Goal: Find specific page/section: Find specific page/section

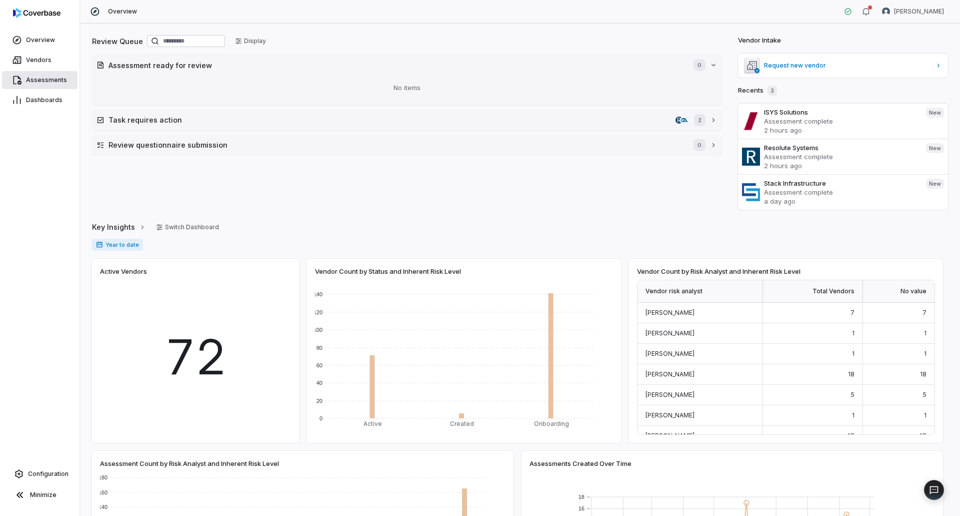
click at [40, 81] on span "Assessments" at bounding box center [46, 80] width 41 height 8
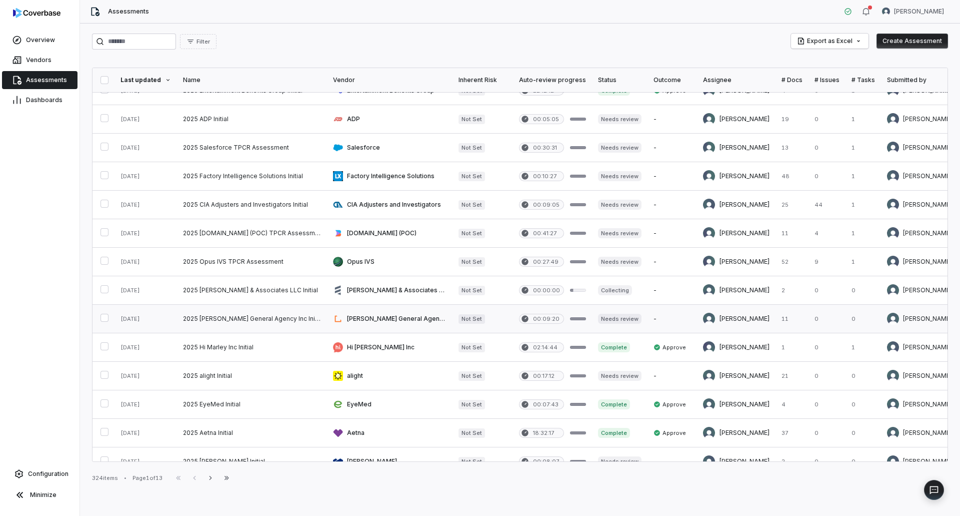
scroll to position [300, 0]
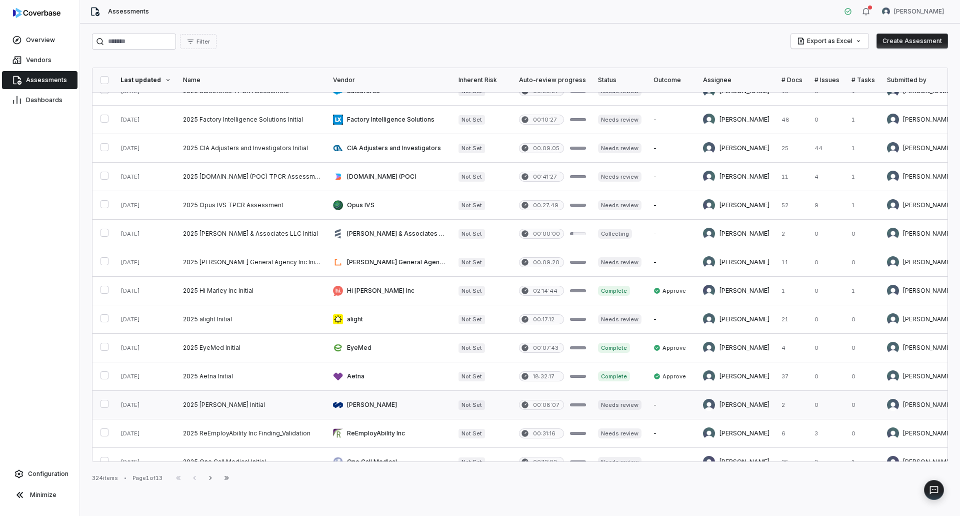
click at [255, 408] on link at bounding box center [252, 405] width 150 height 28
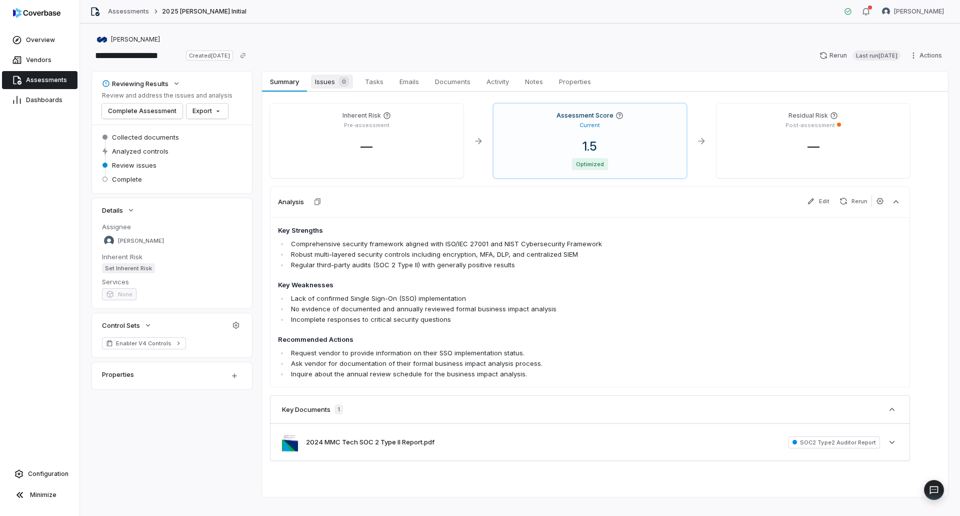
click at [336, 85] on div "0" at bounding box center [342, 82] width 14 height 10
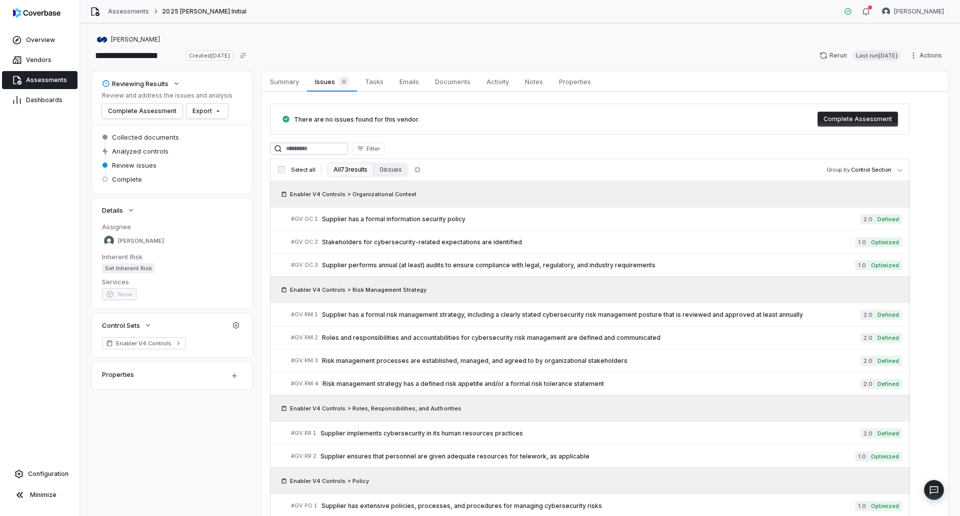
click at [61, 78] on span "Assessments" at bounding box center [46, 80] width 41 height 8
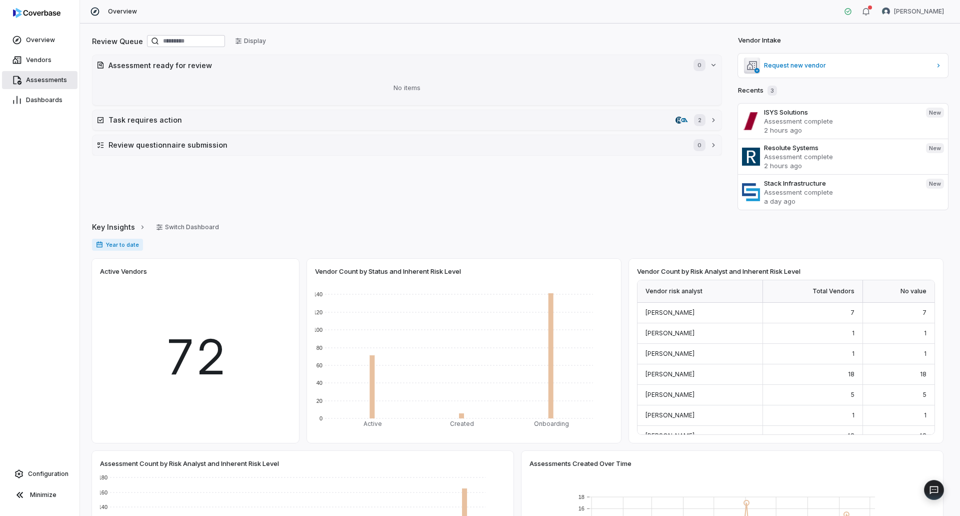
click at [28, 79] on span "Assessments" at bounding box center [46, 80] width 41 height 8
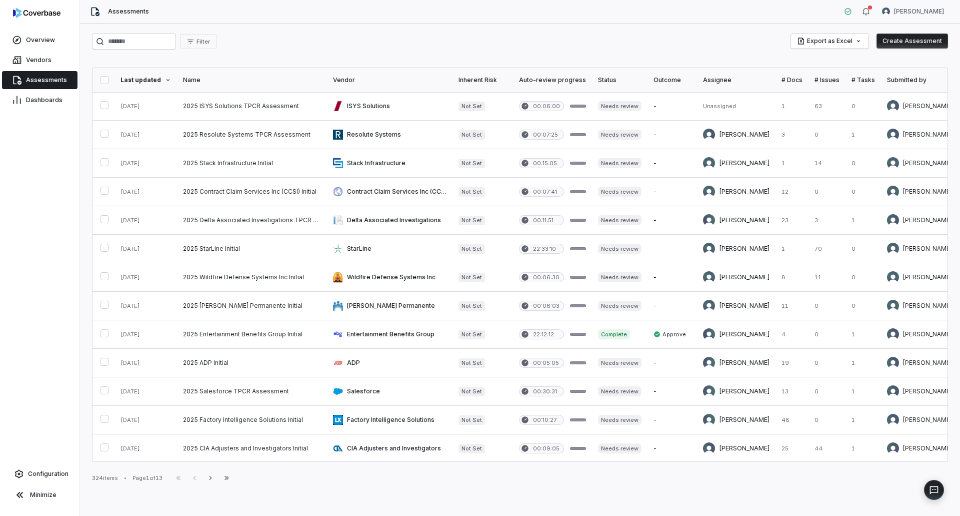
click at [736, 80] on div at bounding box center [739, 80] width 6 height 6
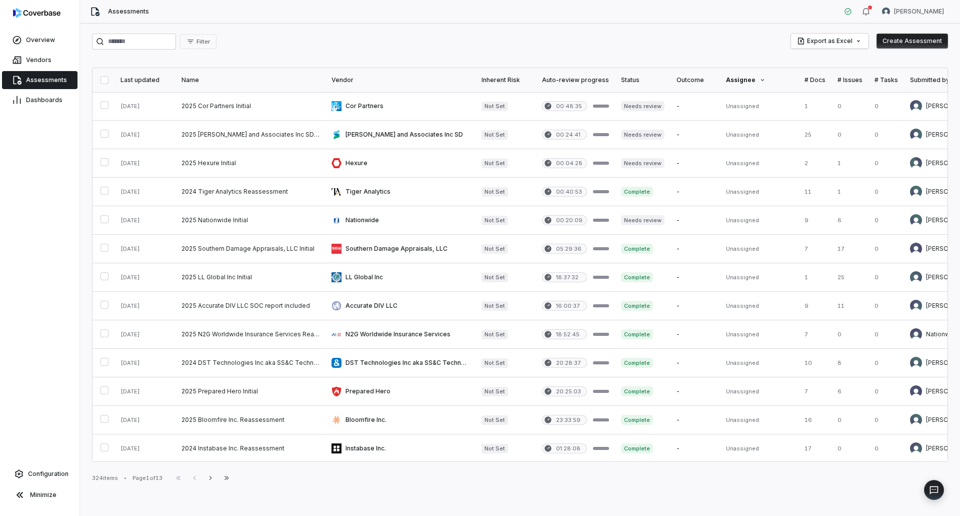
click at [744, 78] on div "Assignee" at bounding box center [759, 80] width 67 height 8
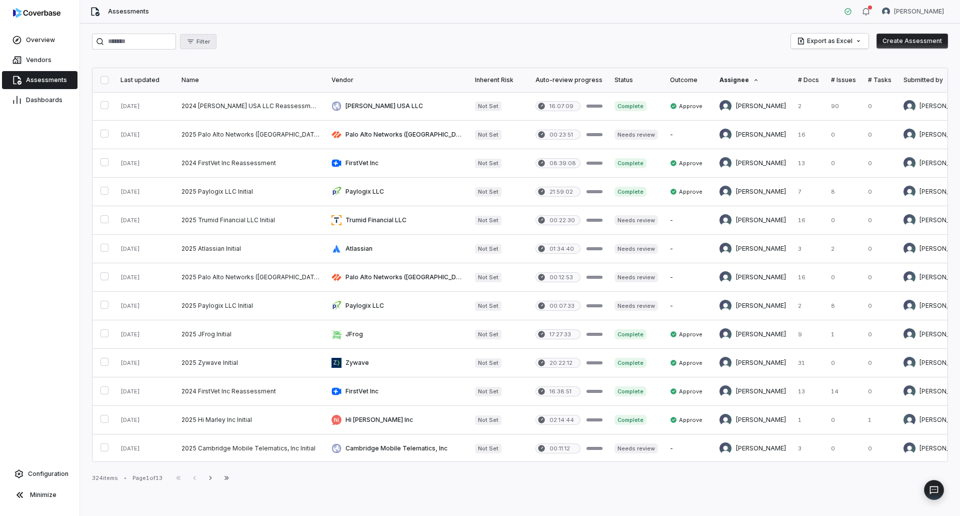
click at [217, 40] on button "Filter" at bounding box center [198, 41] width 37 height 15
click at [237, 103] on div "Assignee" at bounding box center [256, 104] width 96 height 16
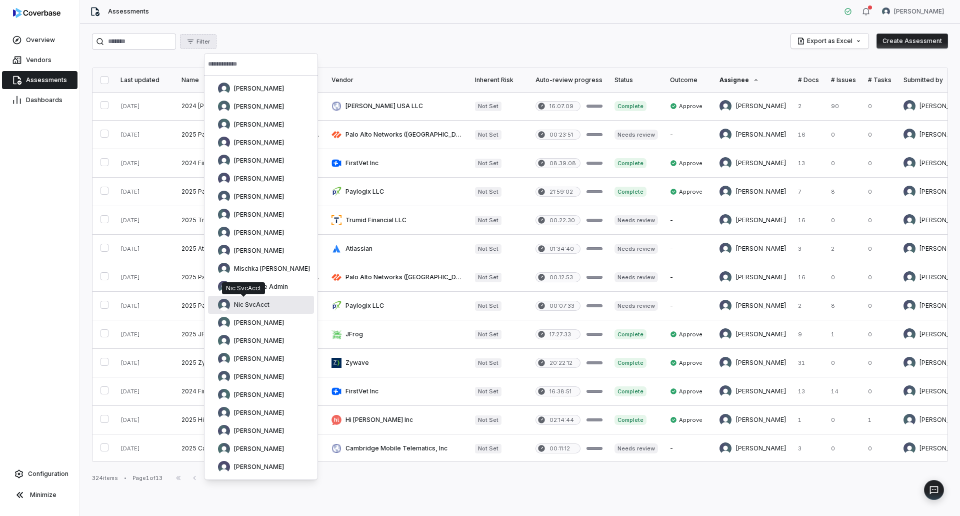
click at [256, 299] on div "Nic SvcAcct" at bounding box center [244, 305] width 52 height 12
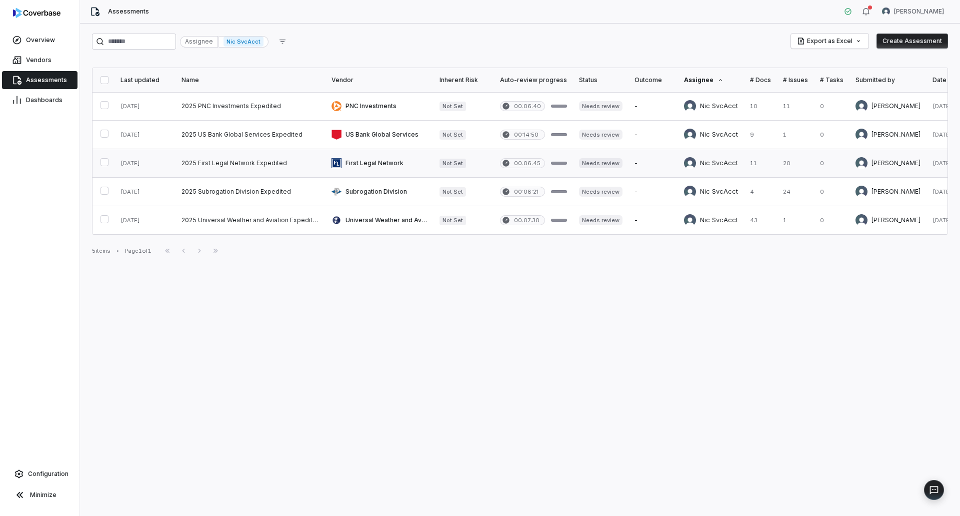
click at [270, 169] on link at bounding box center [251, 163] width 150 height 28
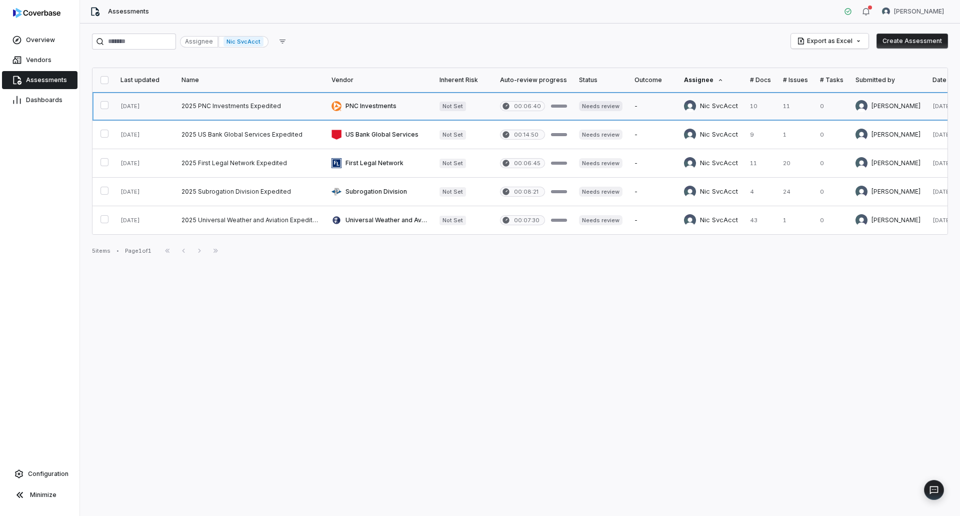
click at [373, 103] on link at bounding box center [380, 106] width 108 height 28
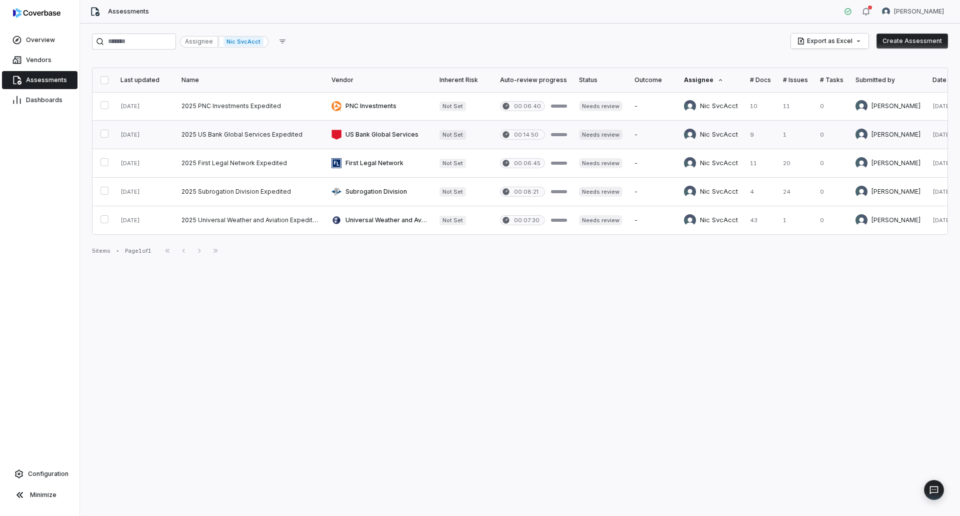
click at [257, 131] on link at bounding box center [251, 135] width 150 height 28
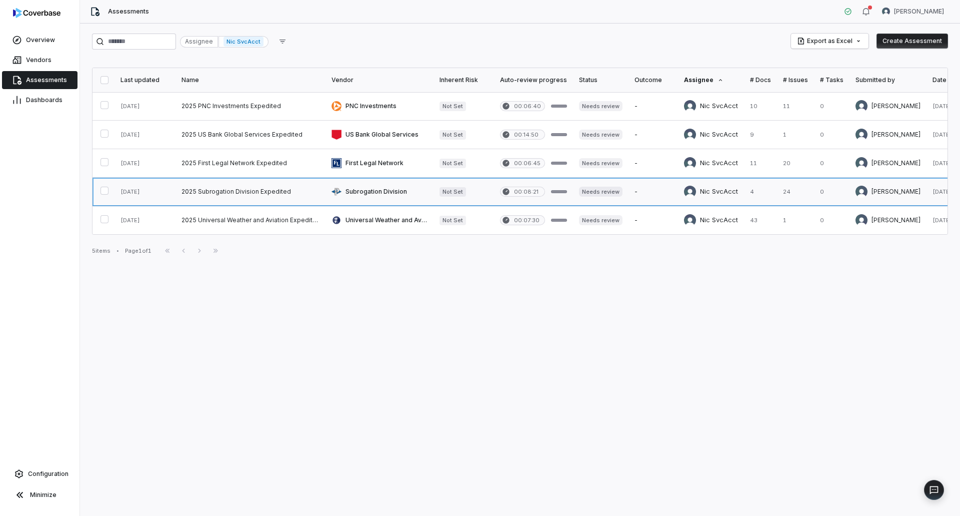
click at [251, 180] on link at bounding box center [251, 192] width 150 height 28
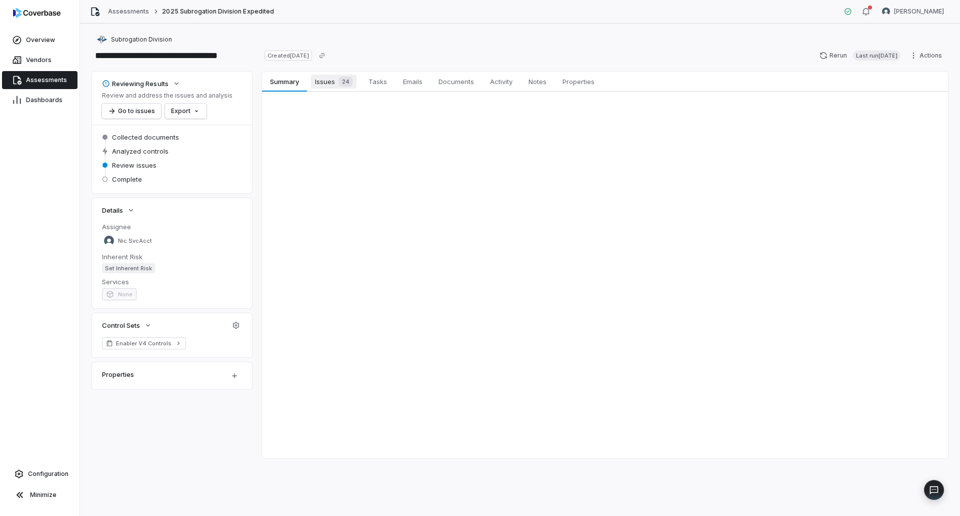
click at [334, 81] on span "Issues 24" at bounding box center [334, 82] width 46 height 14
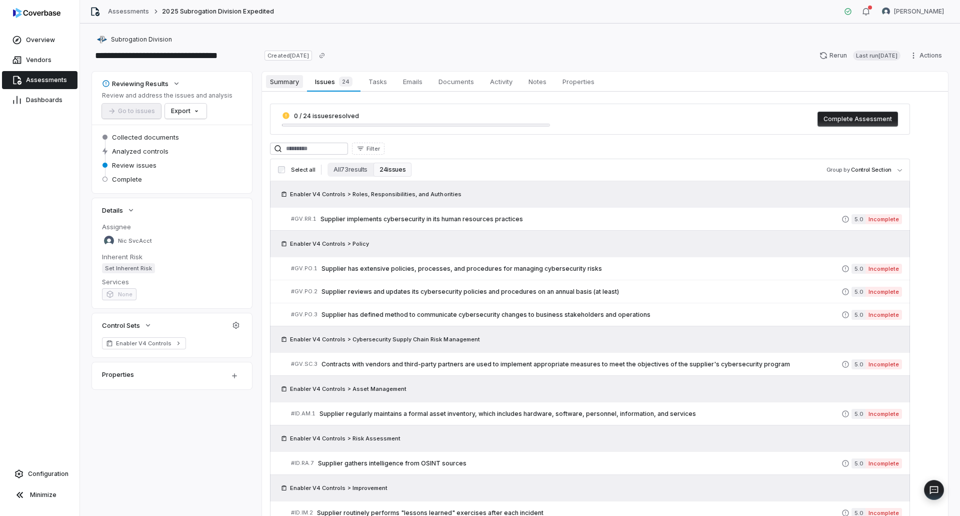
click at [292, 78] on span "Summary" at bounding box center [284, 81] width 37 height 13
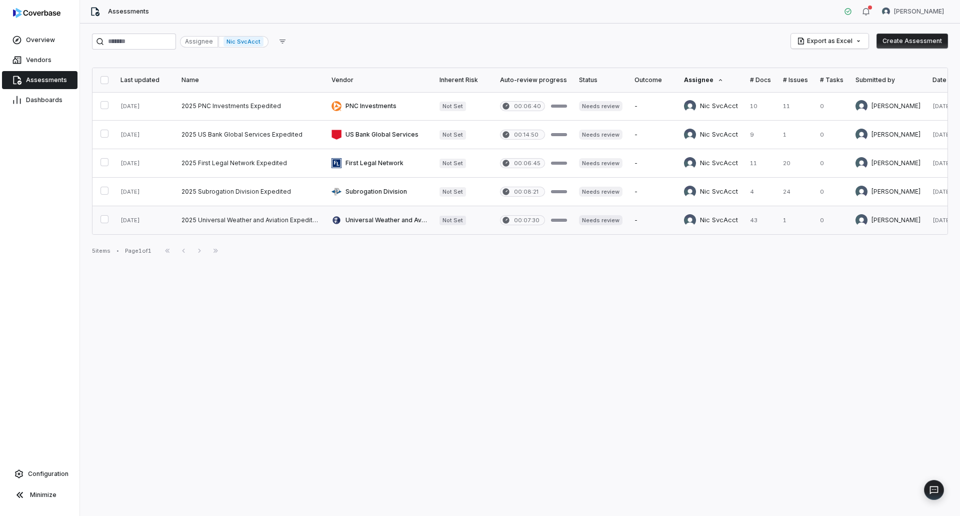
click at [259, 214] on link at bounding box center [251, 220] width 150 height 28
click at [48, 84] on link "Assessments" at bounding box center [40, 80] width 76 height 18
click at [264, 38] on span "Nic SvcAcct" at bounding box center [244, 42] width 40 height 10
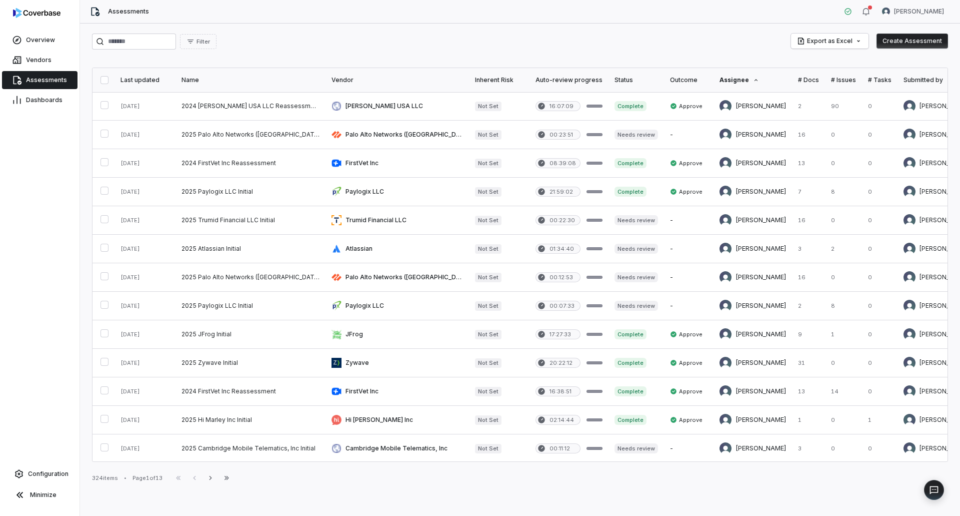
drag, startPoint x: 729, startPoint y: 80, endPoint x: 629, endPoint y: 51, distance: 104.0
click at [683, 46] on div "Filter Export as Excel Create Assessment" at bounding box center [520, 42] width 856 height 16
click at [147, 82] on div "Last updated" at bounding box center [145, 80] width 49 height 8
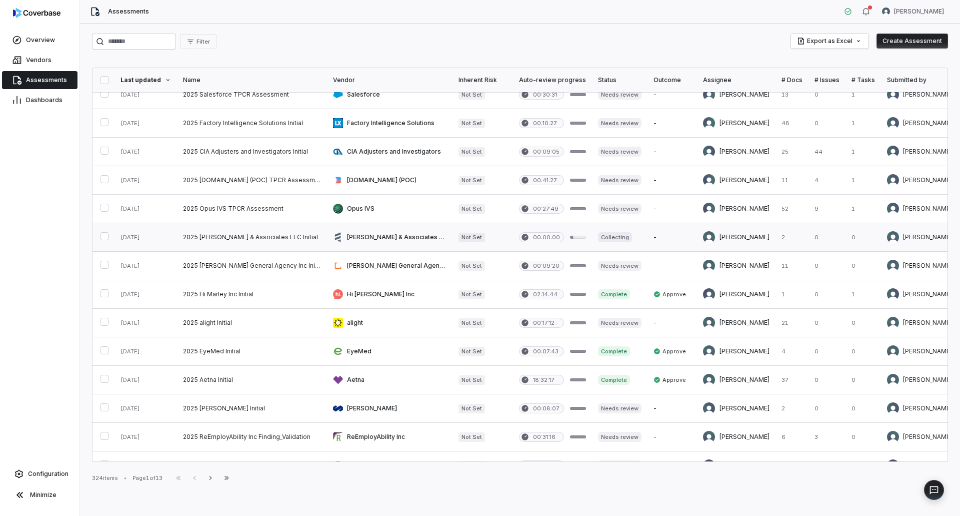
scroll to position [348, 0]
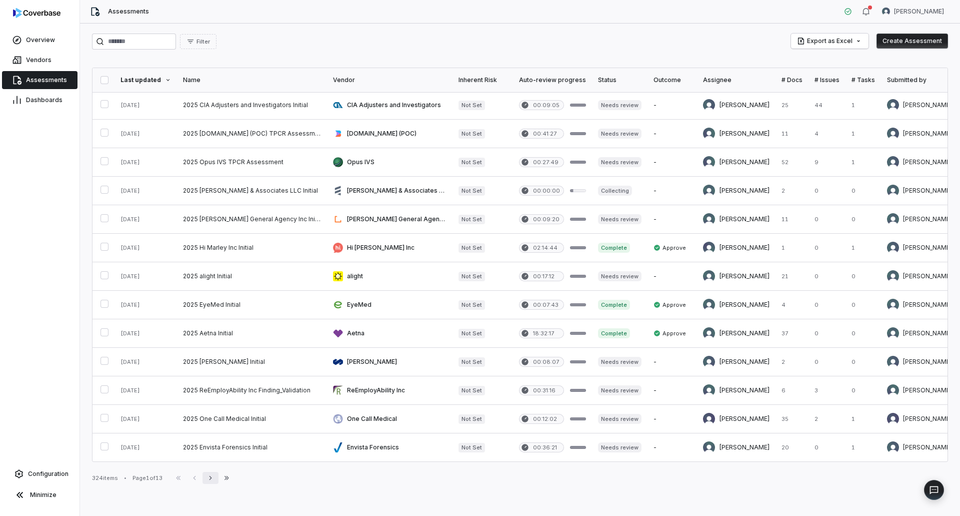
click at [208, 476] on button "Next" at bounding box center [211, 478] width 16 height 12
